Goal: Task Accomplishment & Management: Manage account settings

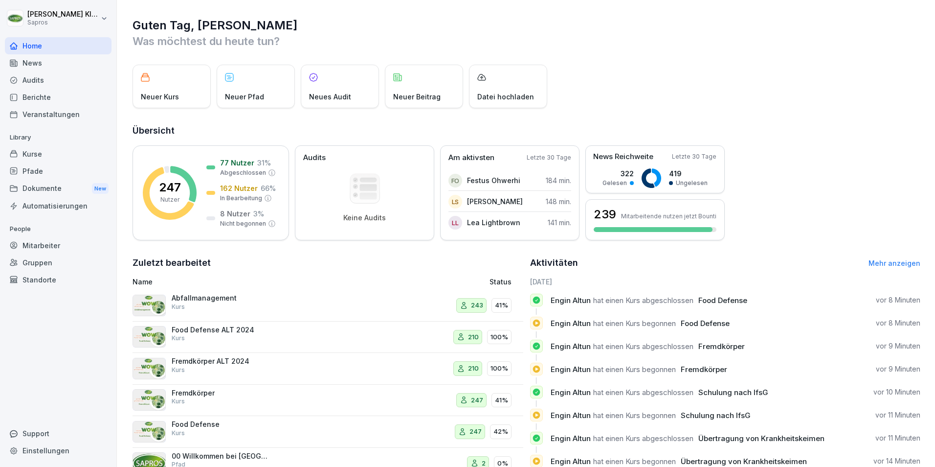
click at [42, 242] on div "Mitarbeiter" at bounding box center [58, 245] width 107 height 17
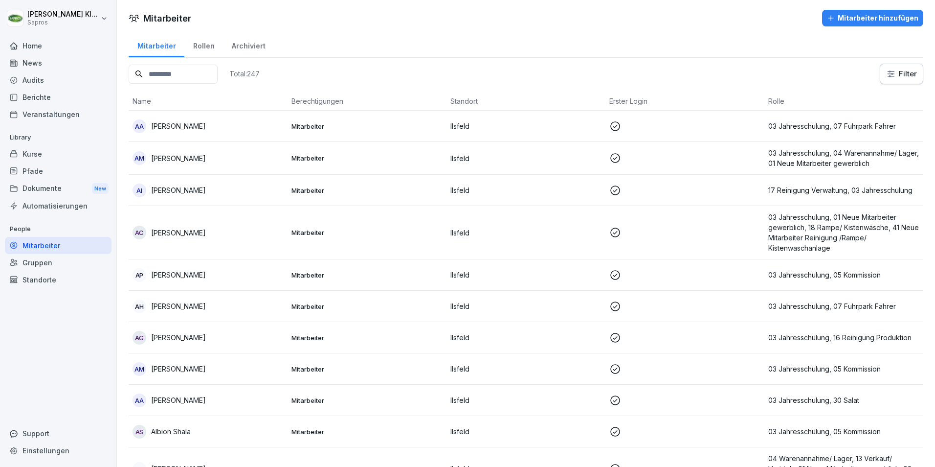
click at [153, 77] on input at bounding box center [173, 74] width 89 height 19
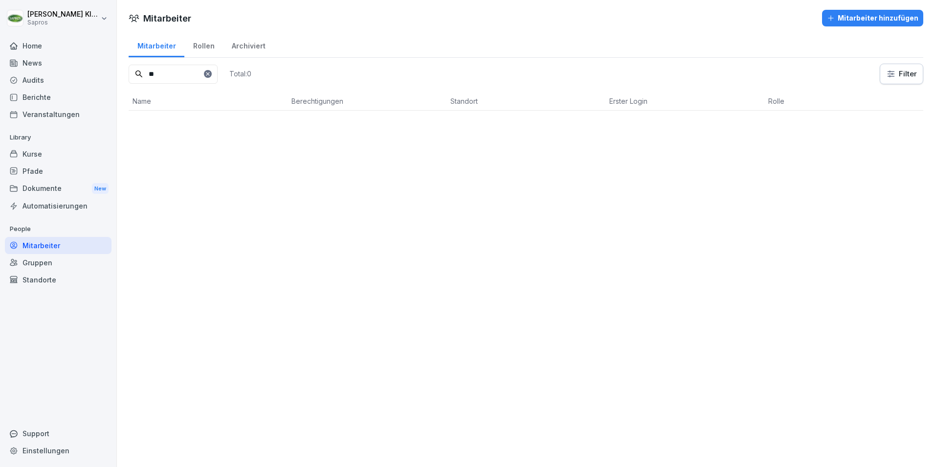
type input "*"
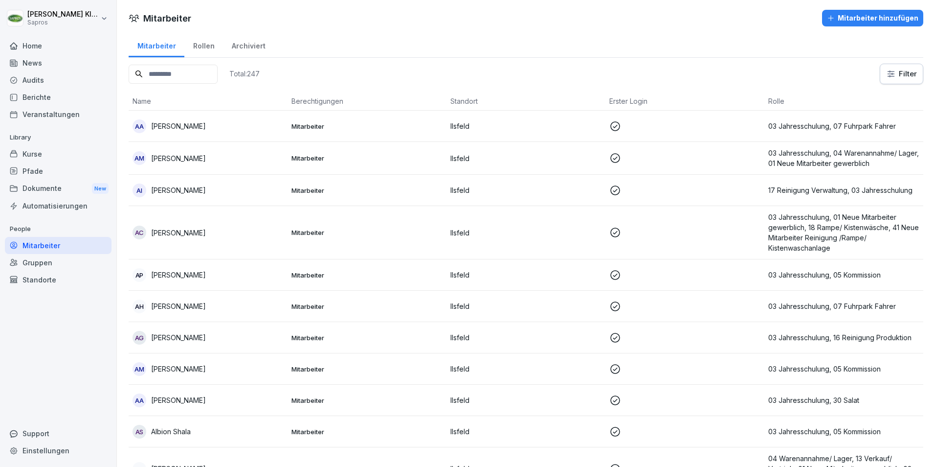
click at [99, 16] on html "[PERSON_NAME] Sapros Home News Audits Berichte Veranstaltungen Library Kurse Pf…" at bounding box center [467, 233] width 935 height 467
click at [54, 63] on div "Abmelden" at bounding box center [62, 62] width 97 height 18
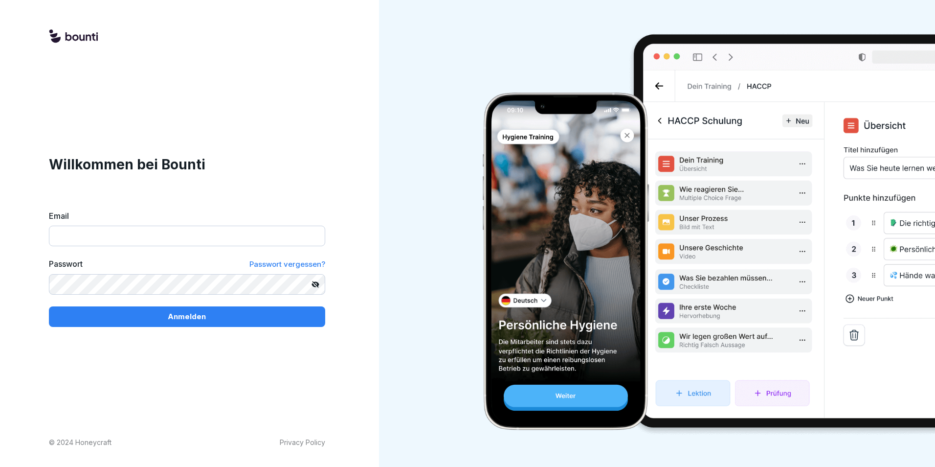
type input "**********"
